Goal: Find specific page/section: Find specific page/section

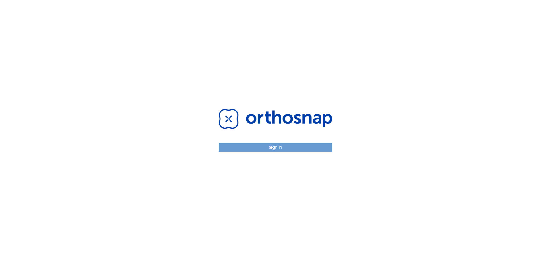
click at [275, 150] on button "Sign in" at bounding box center [276, 147] width 114 height 9
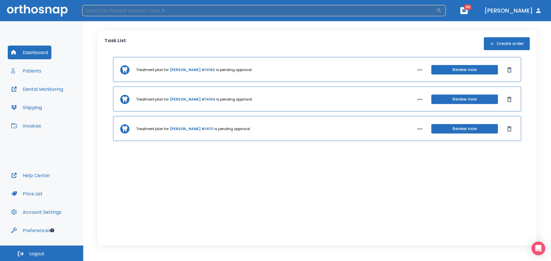
click at [148, 7] on input "search" at bounding box center [259, 10] width 354 height 11
type input "t"
click at [32, 74] on button "Patients" at bounding box center [26, 71] width 37 height 14
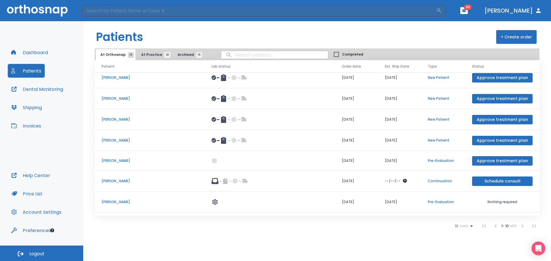
scroll to position [65, 0]
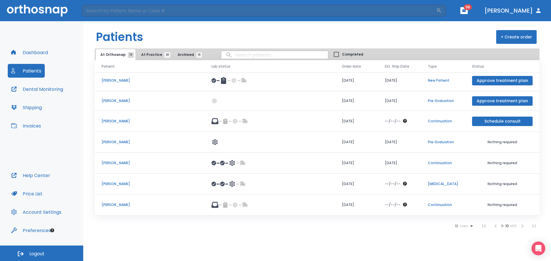
click at [117, 182] on p "Tanya Theriault" at bounding box center [150, 184] width 96 height 5
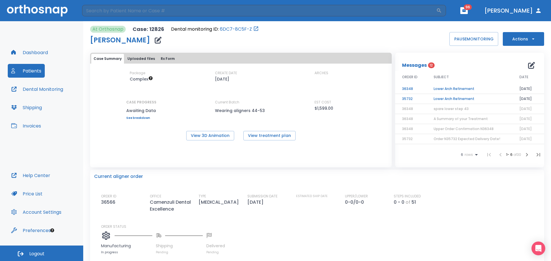
click at [462, 89] on td "Lower Arch Refinement" at bounding box center [470, 89] width 86 height 10
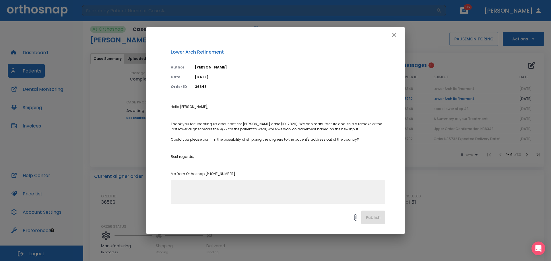
click at [395, 36] on icon "button" at bounding box center [394, 35] width 7 height 7
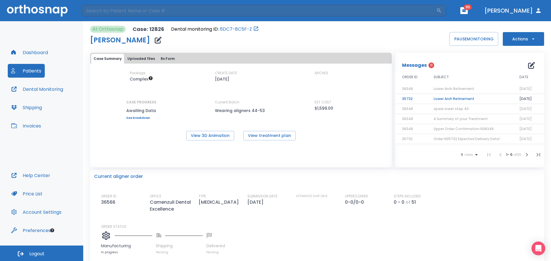
click at [451, 96] on td "Lower Arch Refinement" at bounding box center [470, 99] width 86 height 10
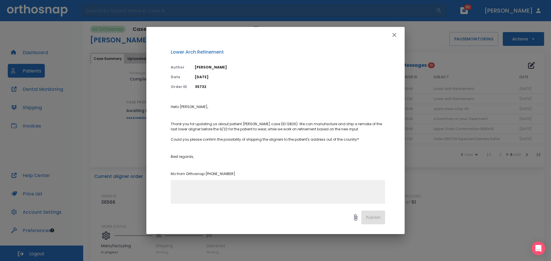
click at [397, 38] on icon "button" at bounding box center [394, 35] width 7 height 7
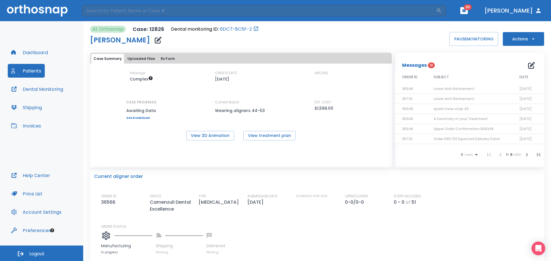
click at [443, 88] on span "Lower Arch Refinement" at bounding box center [454, 88] width 41 height 5
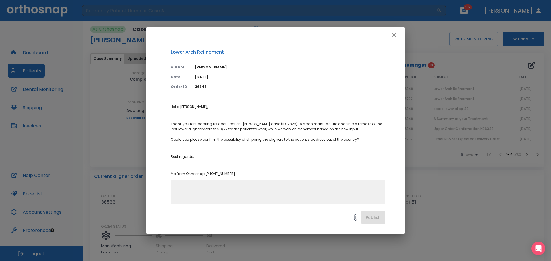
click at [399, 32] on button "button" at bounding box center [394, 34] width 11 height 11
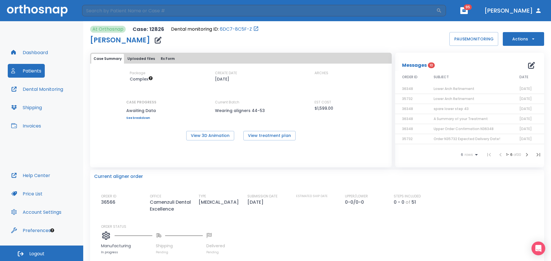
click at [32, 71] on button "Patients" at bounding box center [26, 71] width 37 height 14
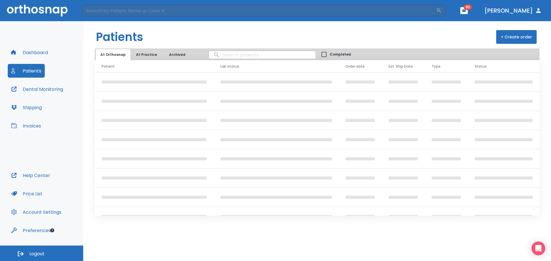
click at [247, 53] on input "search" at bounding box center [262, 54] width 107 height 11
type input "laminda"
drag, startPoint x: 247, startPoint y: 53, endPoint x: 184, endPoint y: 51, distance: 62.9
click at [184, 51] on div "At Orthosnap At Practice Archived laminda Completed" at bounding box center [317, 55] width 445 height 12
click at [151, 51] on button "At Practice" at bounding box center [146, 54] width 30 height 11
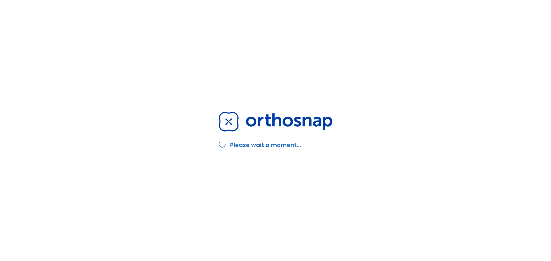
click at [256, 144] on h2 "Please wait a moment..." at bounding box center [265, 145] width 71 height 9
